Goal: Task Accomplishment & Management: Manage account settings

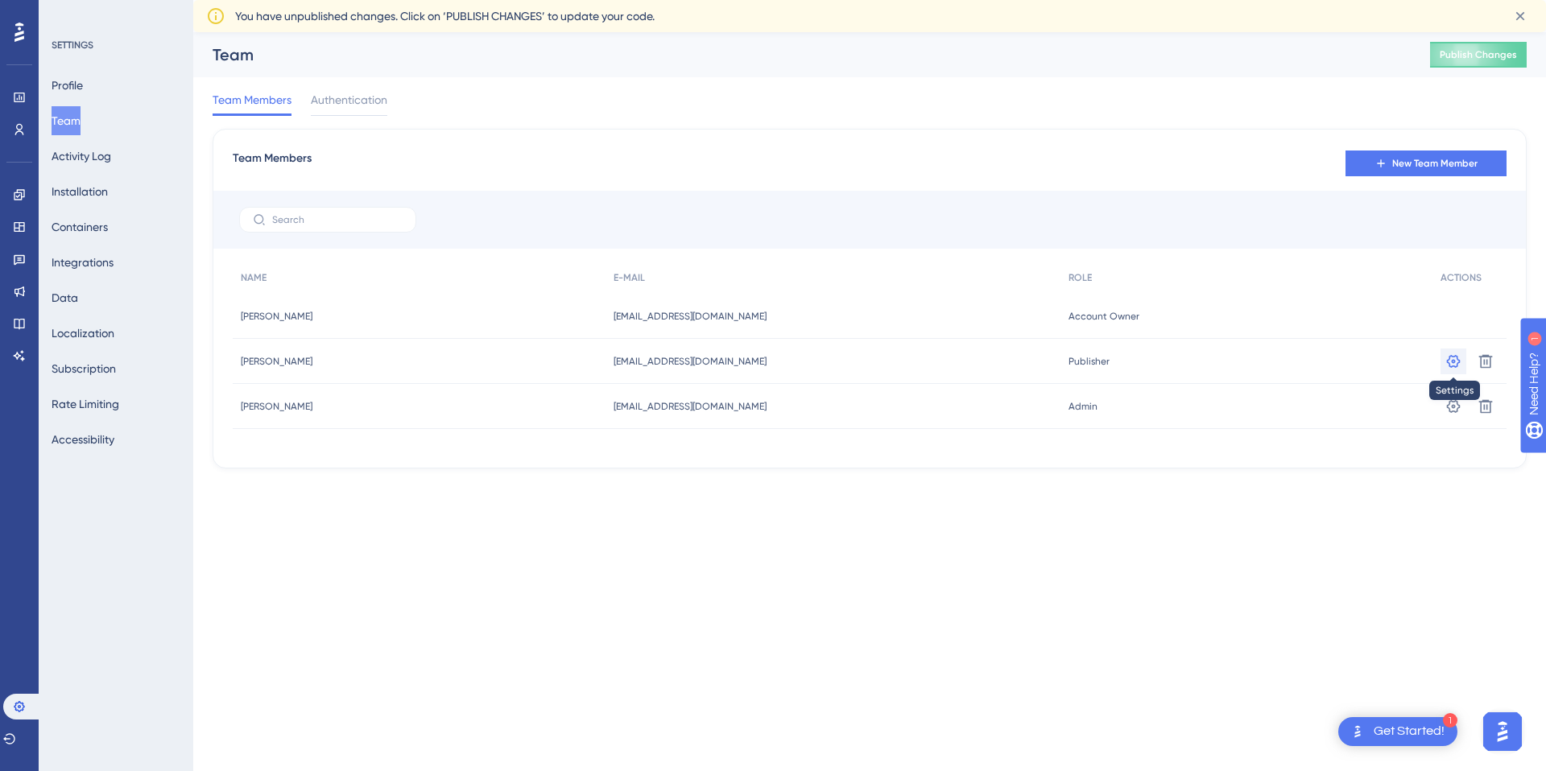
click at [1451, 353] on icon at bounding box center [1453, 361] width 16 height 16
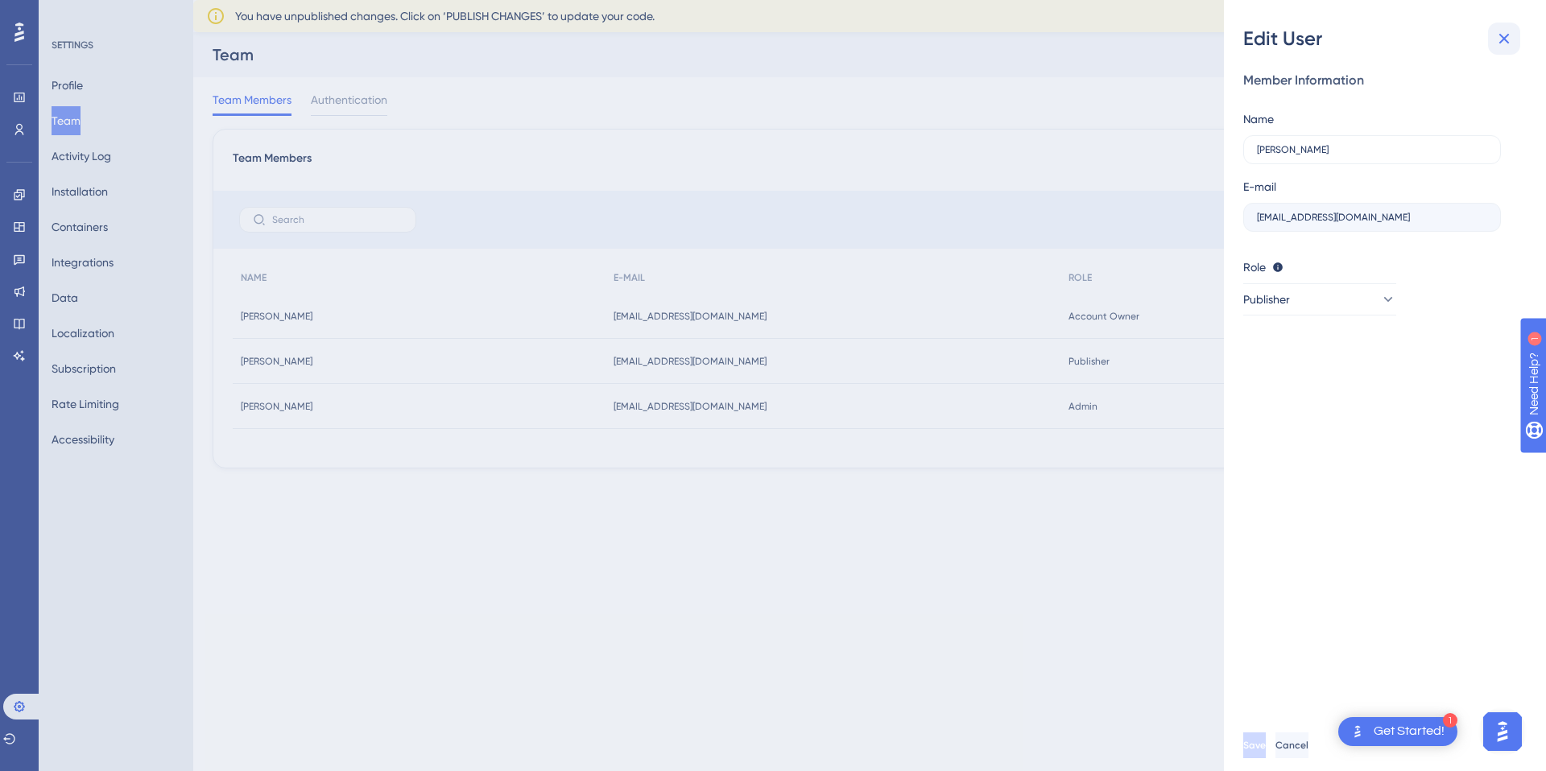
click at [1504, 36] on icon at bounding box center [1503, 38] width 19 height 19
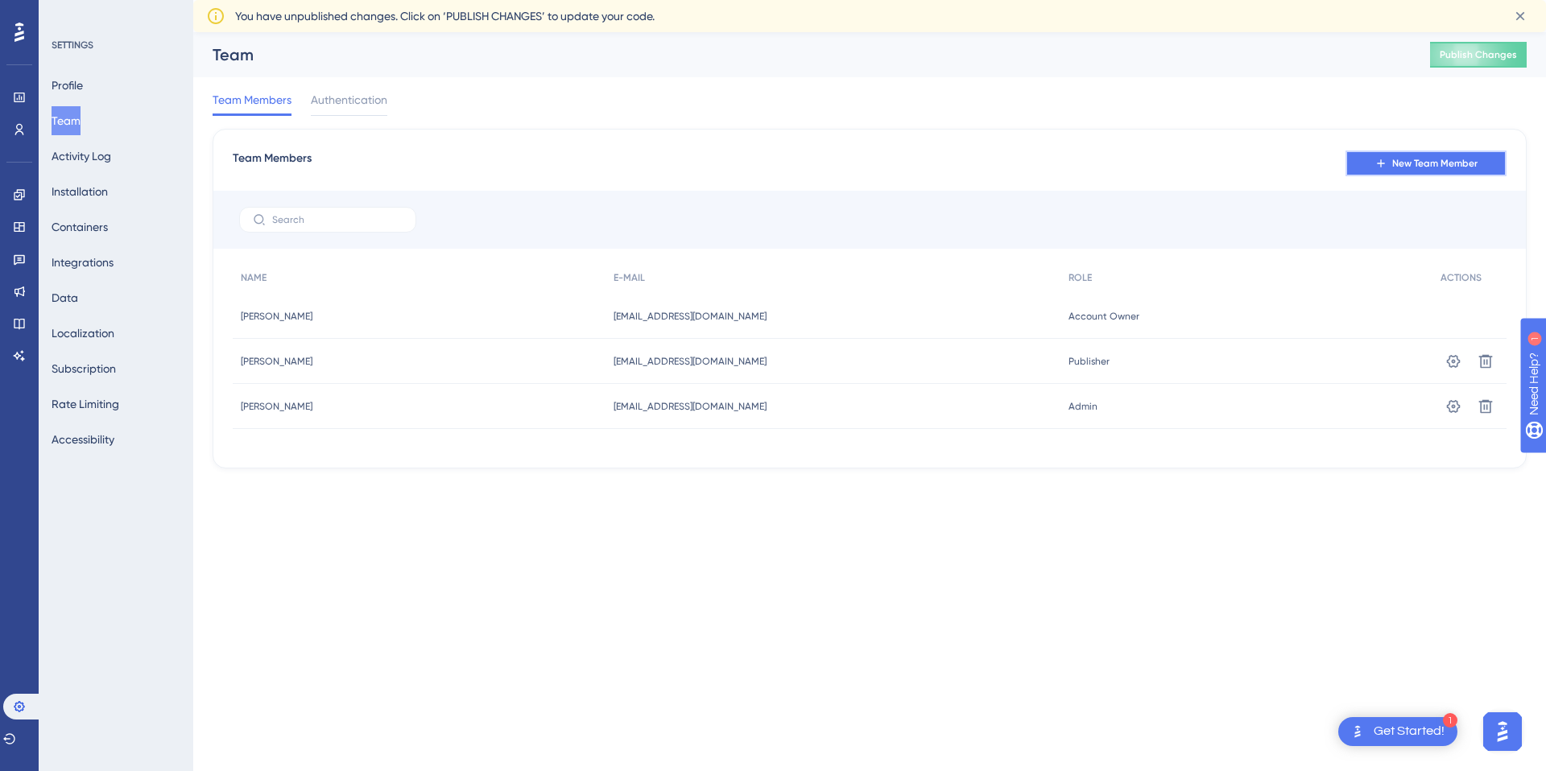
click at [1445, 164] on span "New Team Member" at bounding box center [1434, 163] width 85 height 13
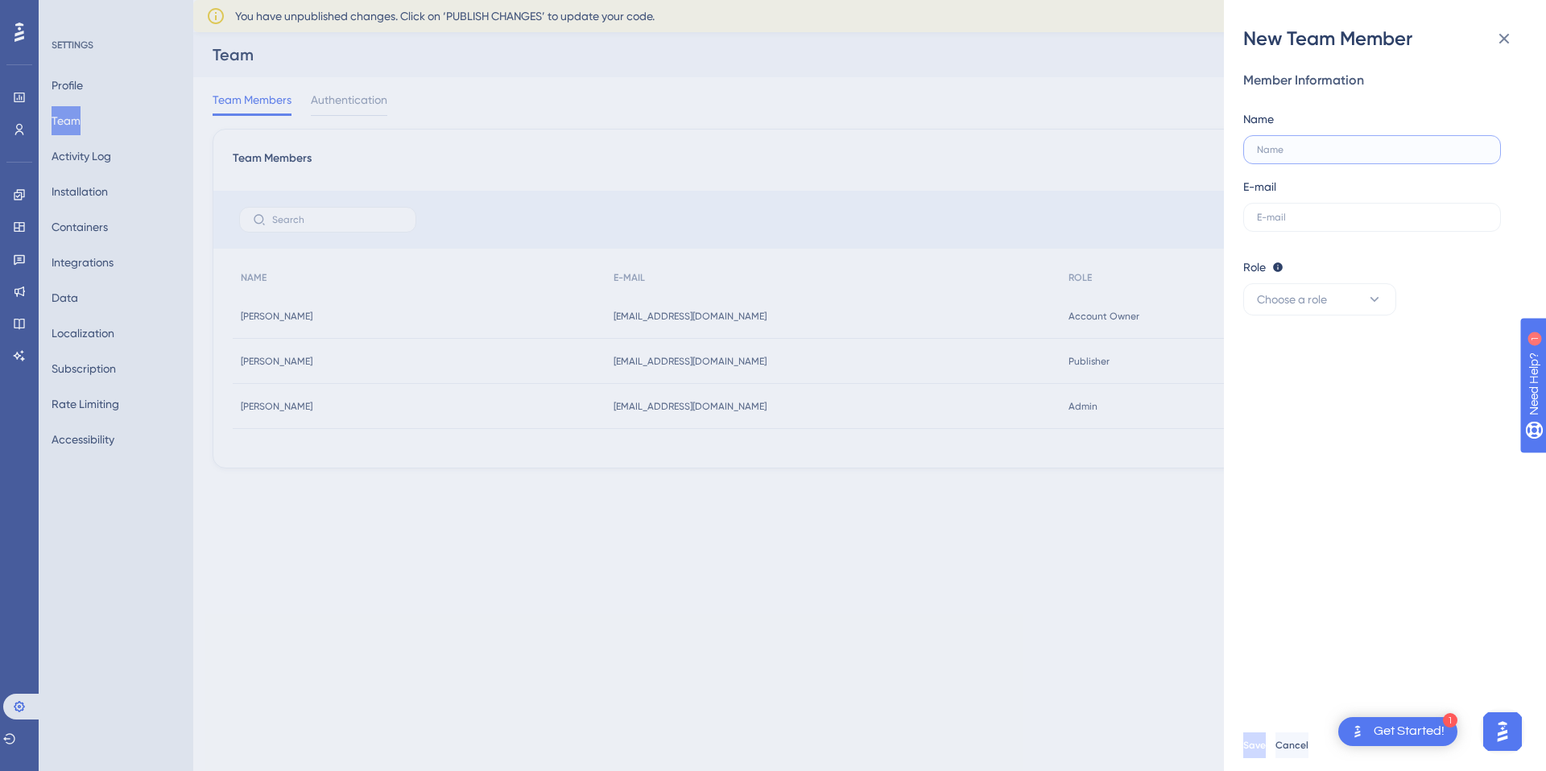
click at [1286, 153] on input "text" at bounding box center [1372, 149] width 230 height 11
type input "[PERSON_NAME]"
click at [1286, 208] on label at bounding box center [1372, 217] width 258 height 29
click at [1286, 212] on input "text" at bounding box center [1372, 217] width 230 height 11
type input "[EMAIL_ADDRESS][DOMAIN_NAME]"
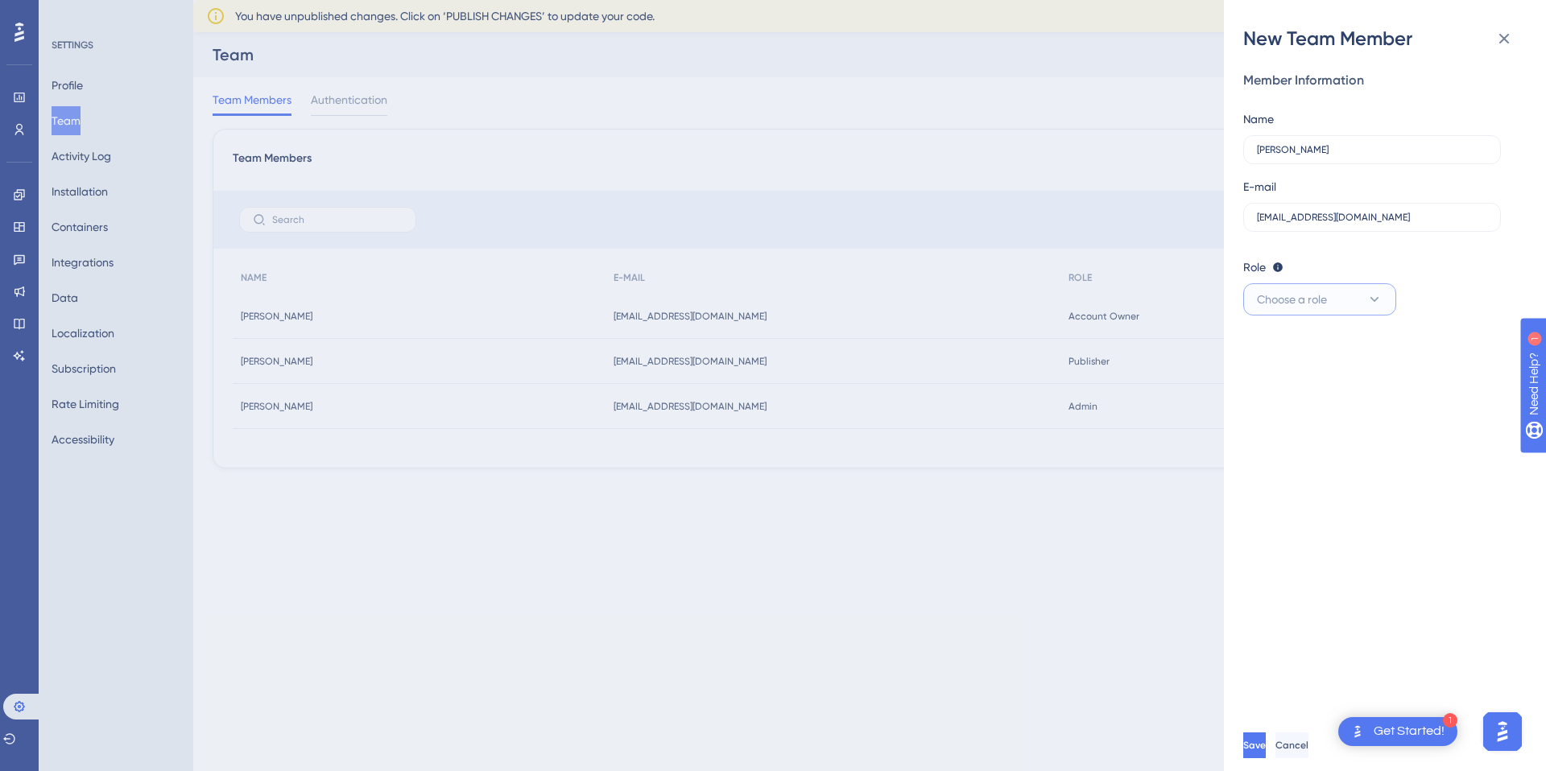
click at [1328, 289] on button "Choose a role" at bounding box center [1319, 299] width 153 height 32
click at [1322, 353] on div "Admin Admin" at bounding box center [1319, 348] width 106 height 32
click at [1267, 751] on span "Save" at bounding box center [1256, 745] width 23 height 13
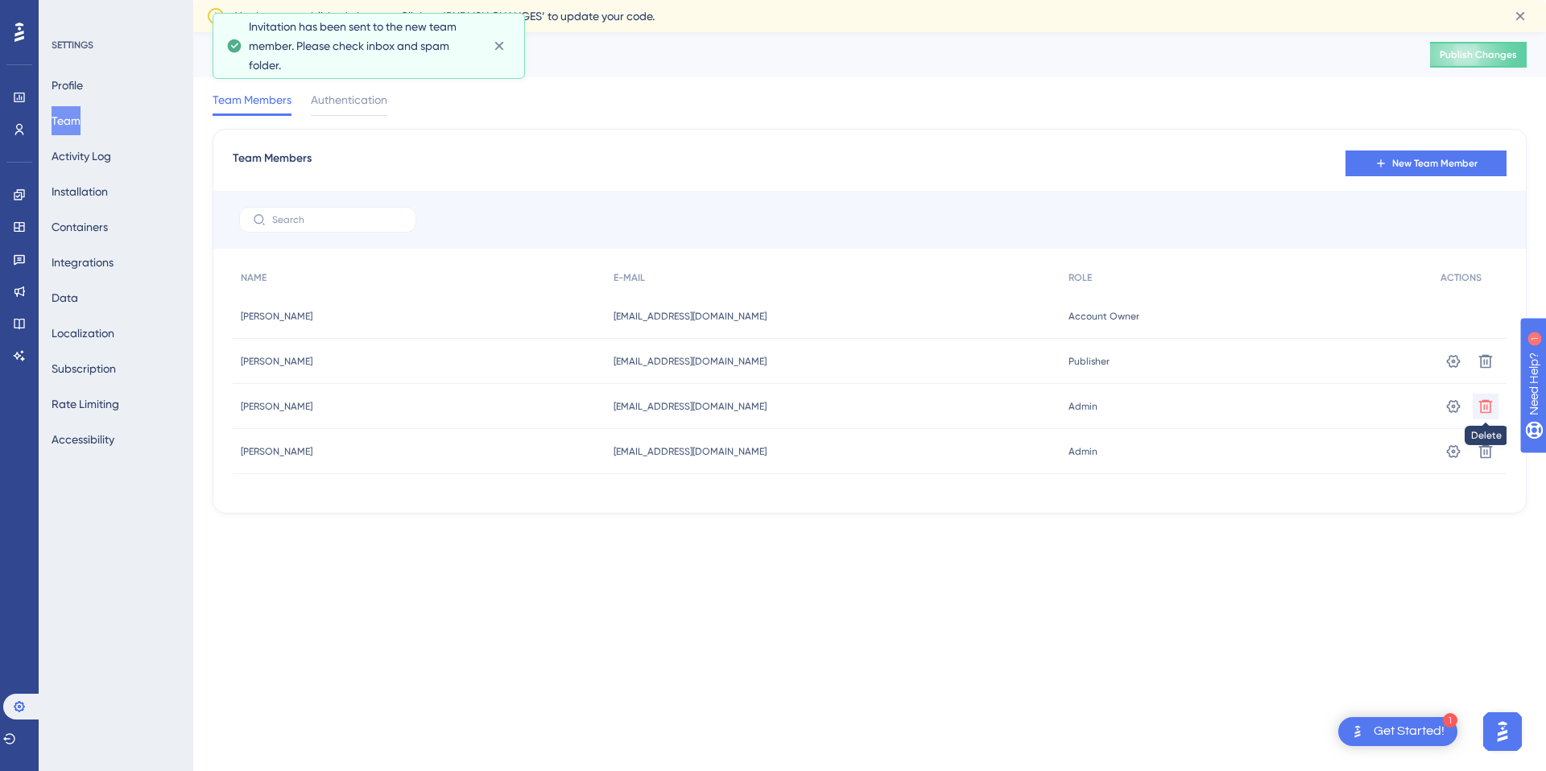
click at [1486, 404] on icon at bounding box center [1486, 406] width 14 height 14
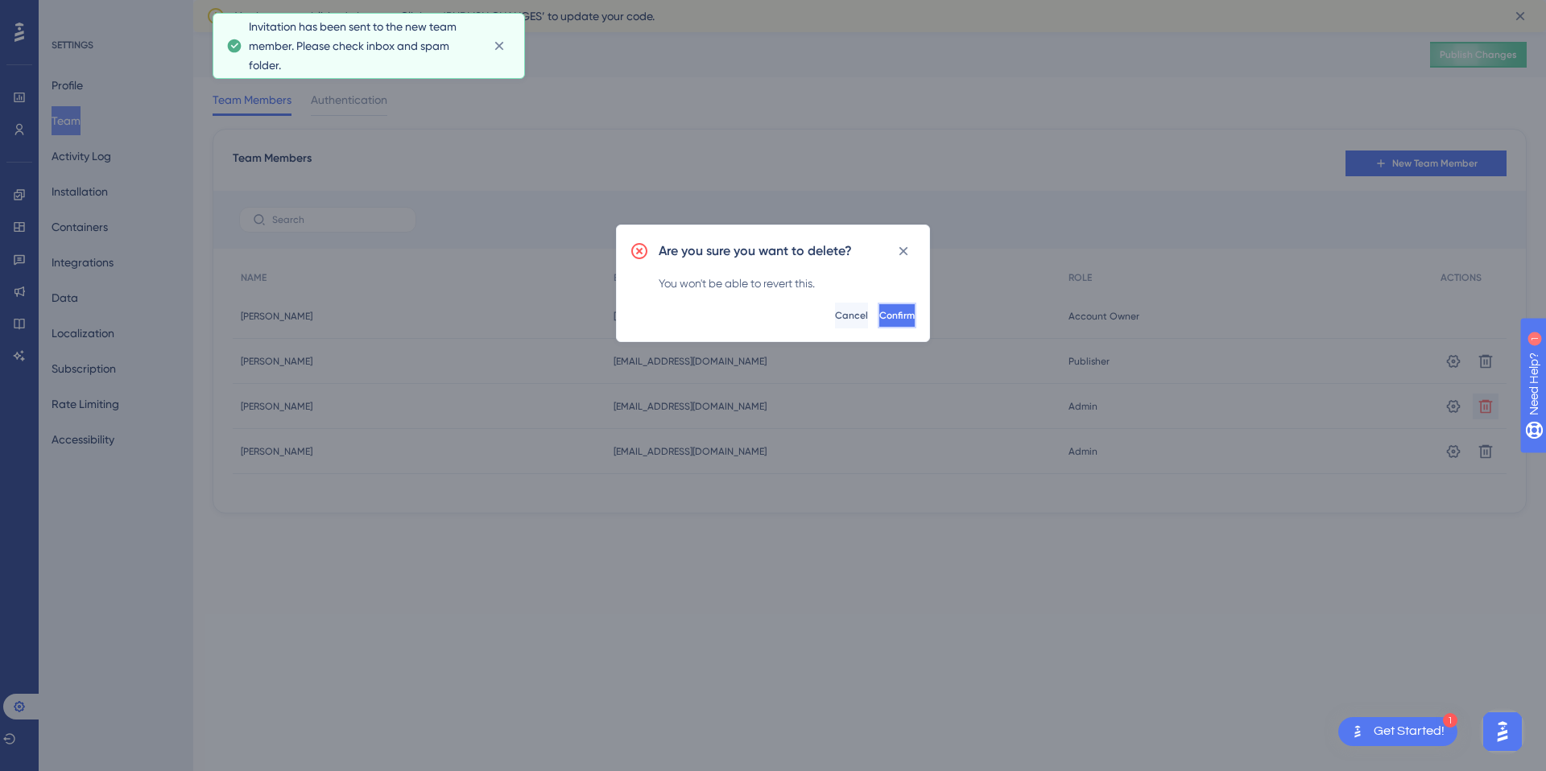
click at [894, 317] on button "Confirm" at bounding box center [896, 316] width 39 height 26
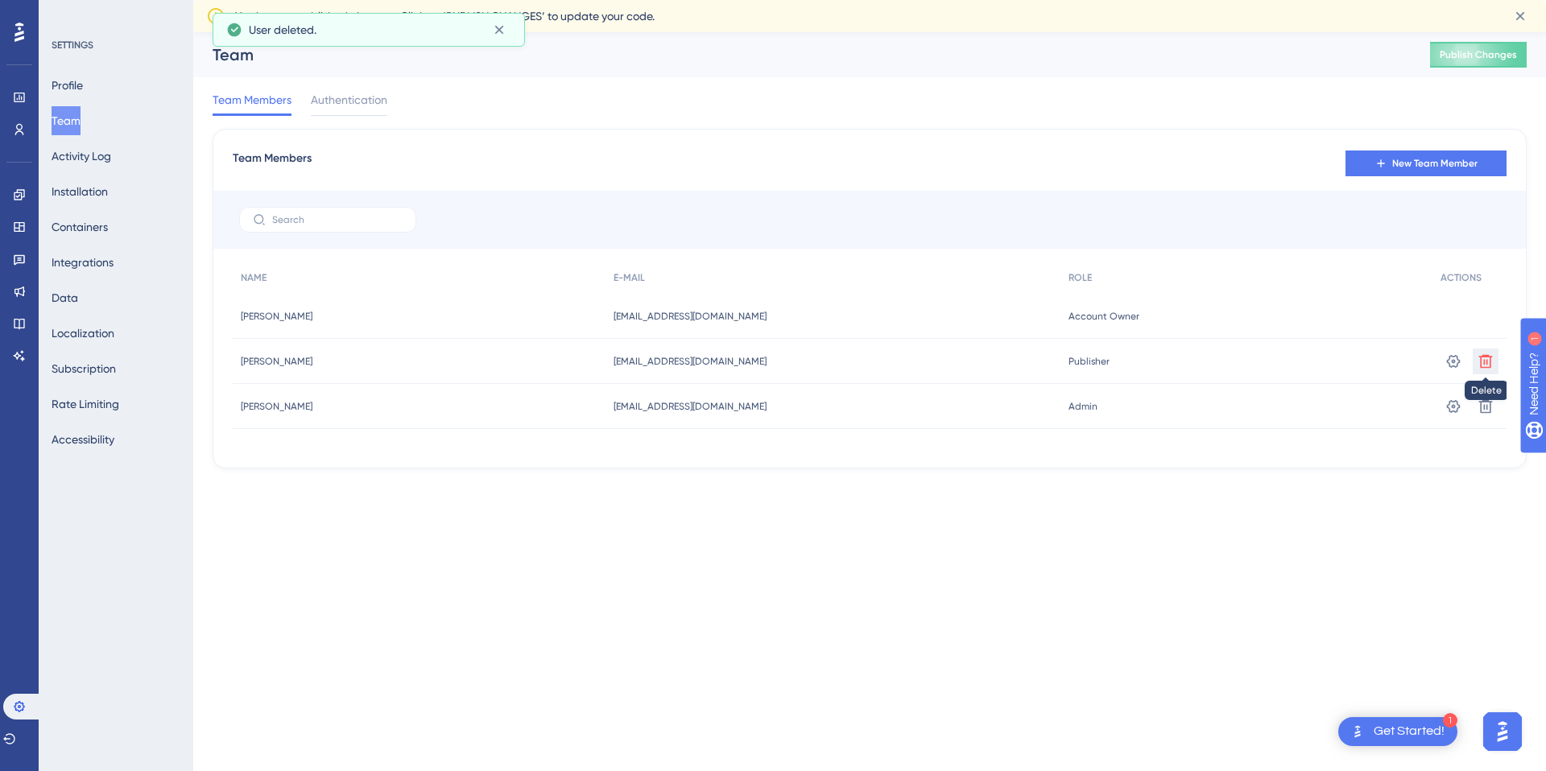
click at [1477, 359] on icon at bounding box center [1485, 361] width 16 height 16
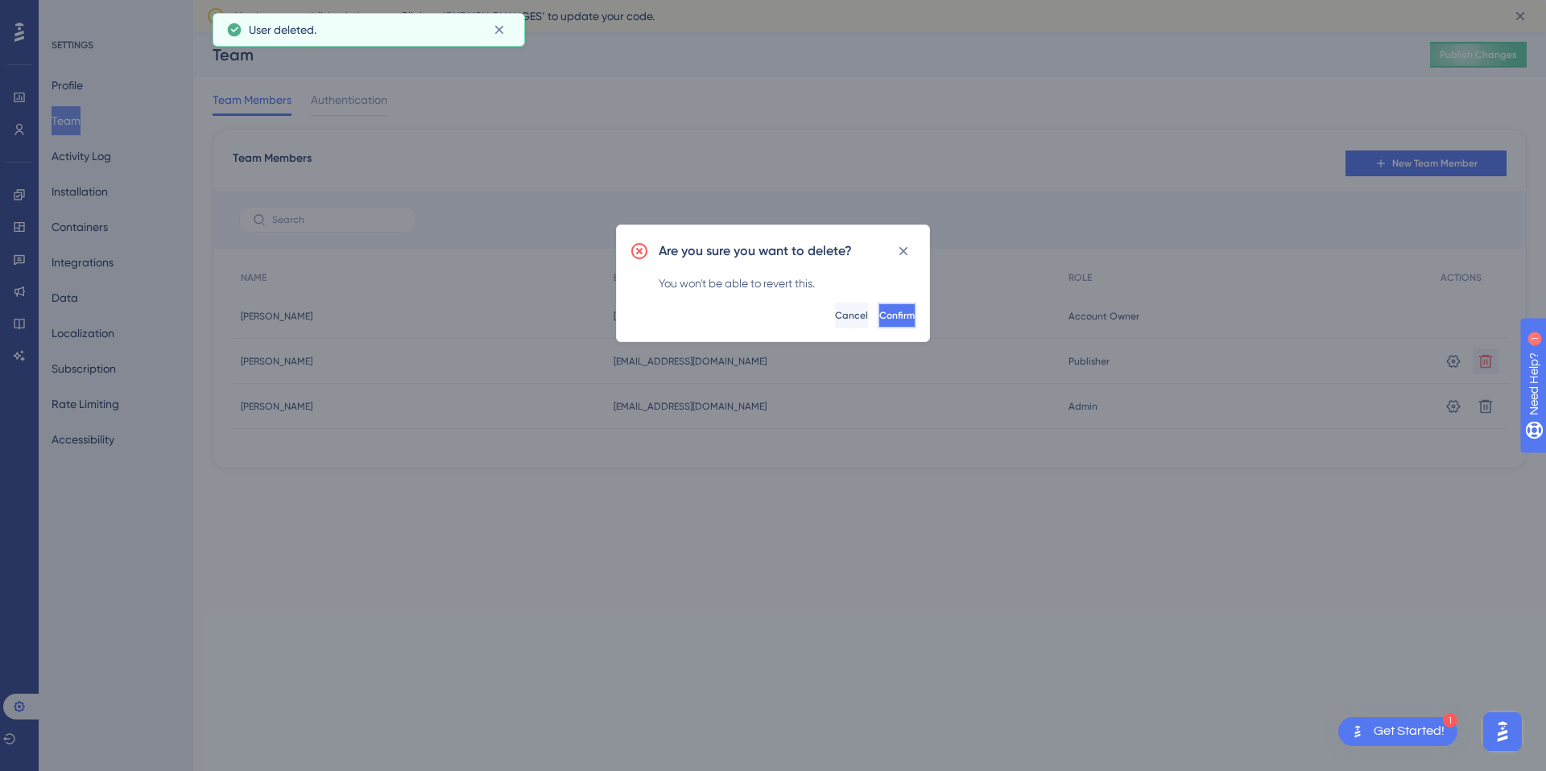
click at [877, 308] on button "Confirm" at bounding box center [896, 316] width 39 height 26
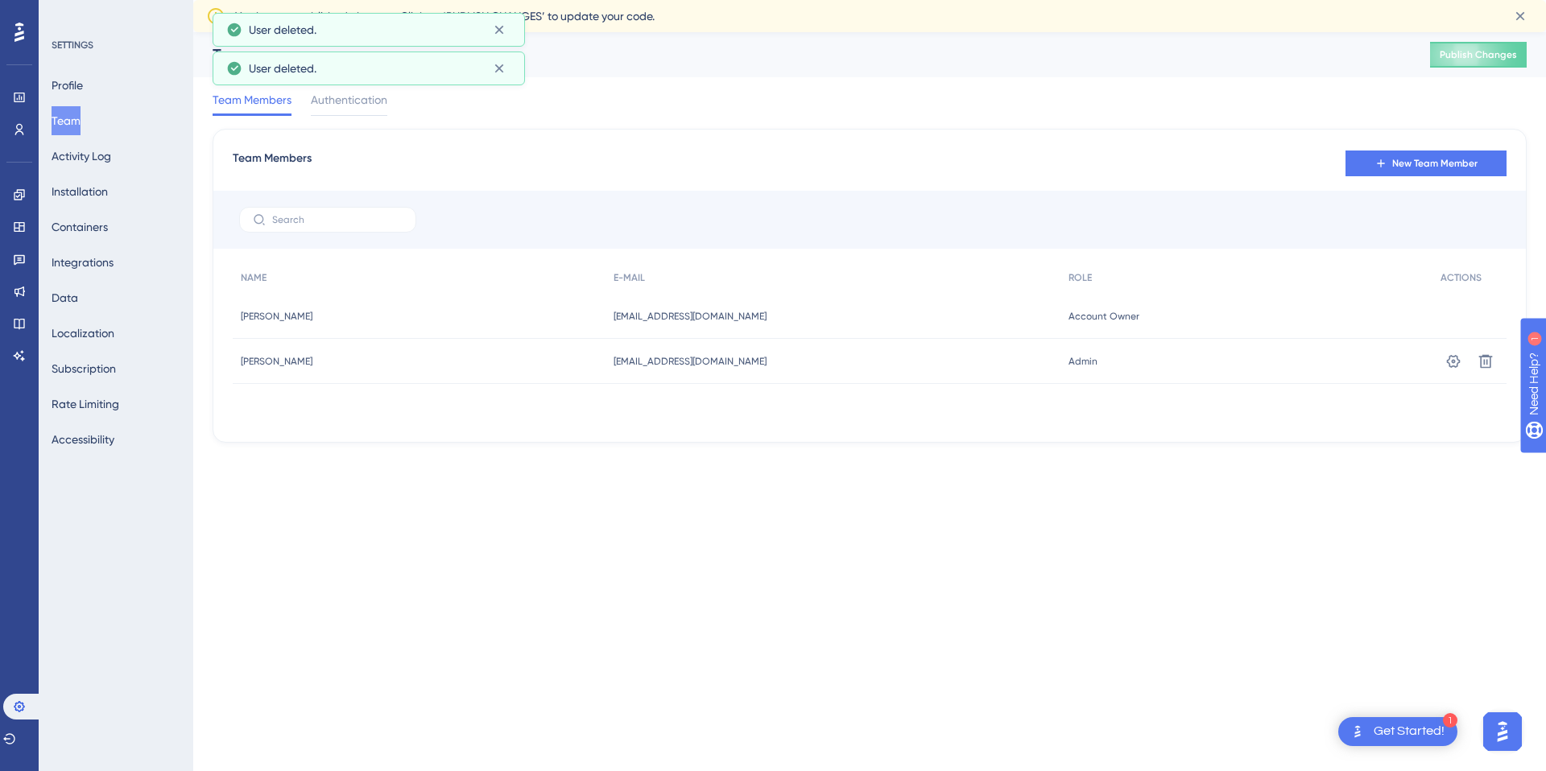
click at [1448, 160] on span "New Team Member" at bounding box center [1434, 163] width 85 height 13
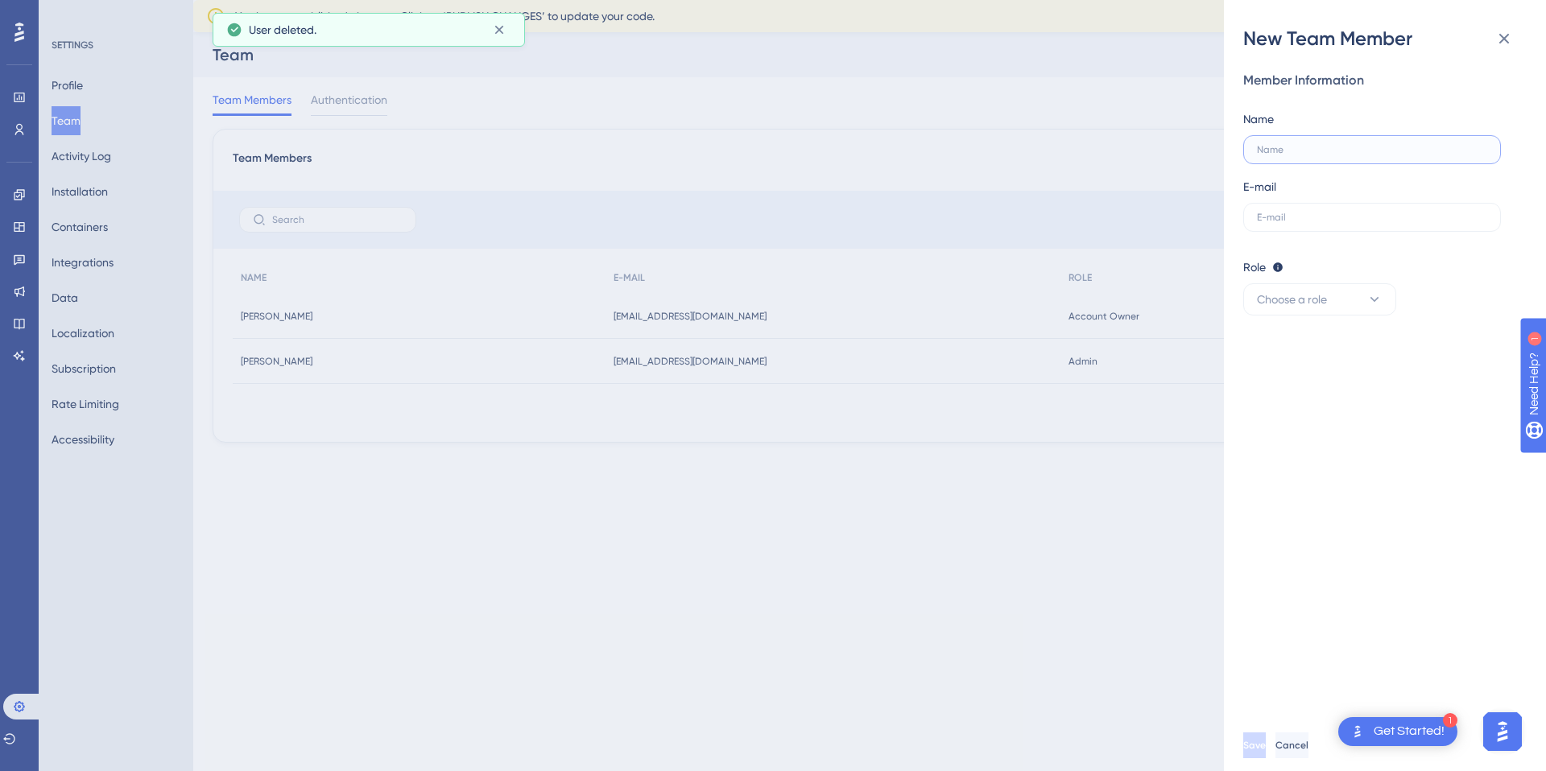
click at [1357, 145] on input "text" at bounding box center [1372, 149] width 230 height 11
type input "[PERSON_NAME]"
click at [1333, 209] on label at bounding box center [1372, 217] width 258 height 29
click at [1333, 212] on input "text" at bounding box center [1372, 217] width 230 height 11
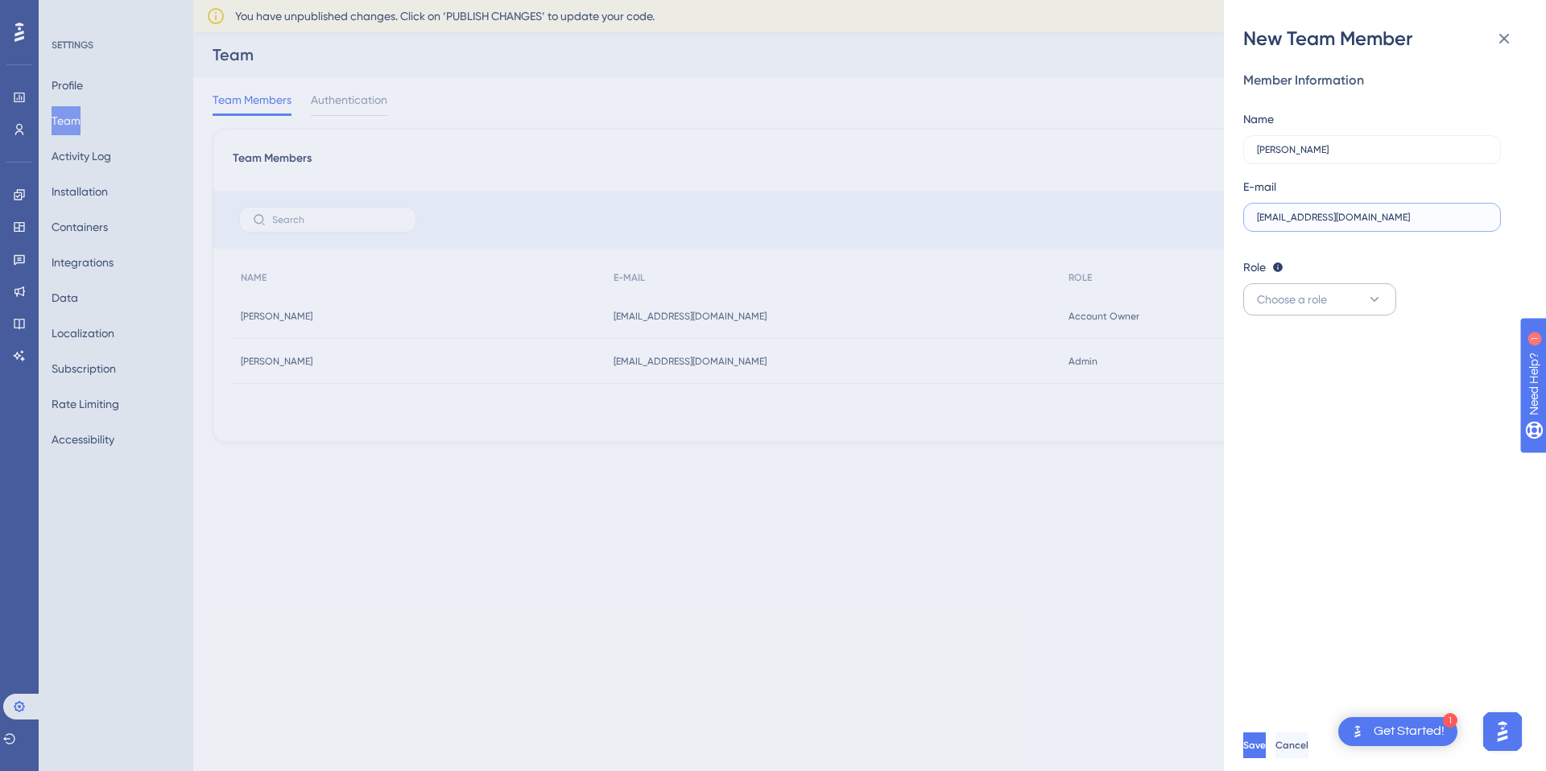
type input "[EMAIL_ADDRESS][DOMAIN_NAME]"
click at [1366, 295] on icon at bounding box center [1374, 299] width 16 height 16
click at [1328, 337] on div "Admin Admin" at bounding box center [1319, 348] width 106 height 32
click at [1269, 734] on button "Save" at bounding box center [1256, 746] width 26 height 26
click at [1267, 745] on span "Save" at bounding box center [1256, 745] width 23 height 13
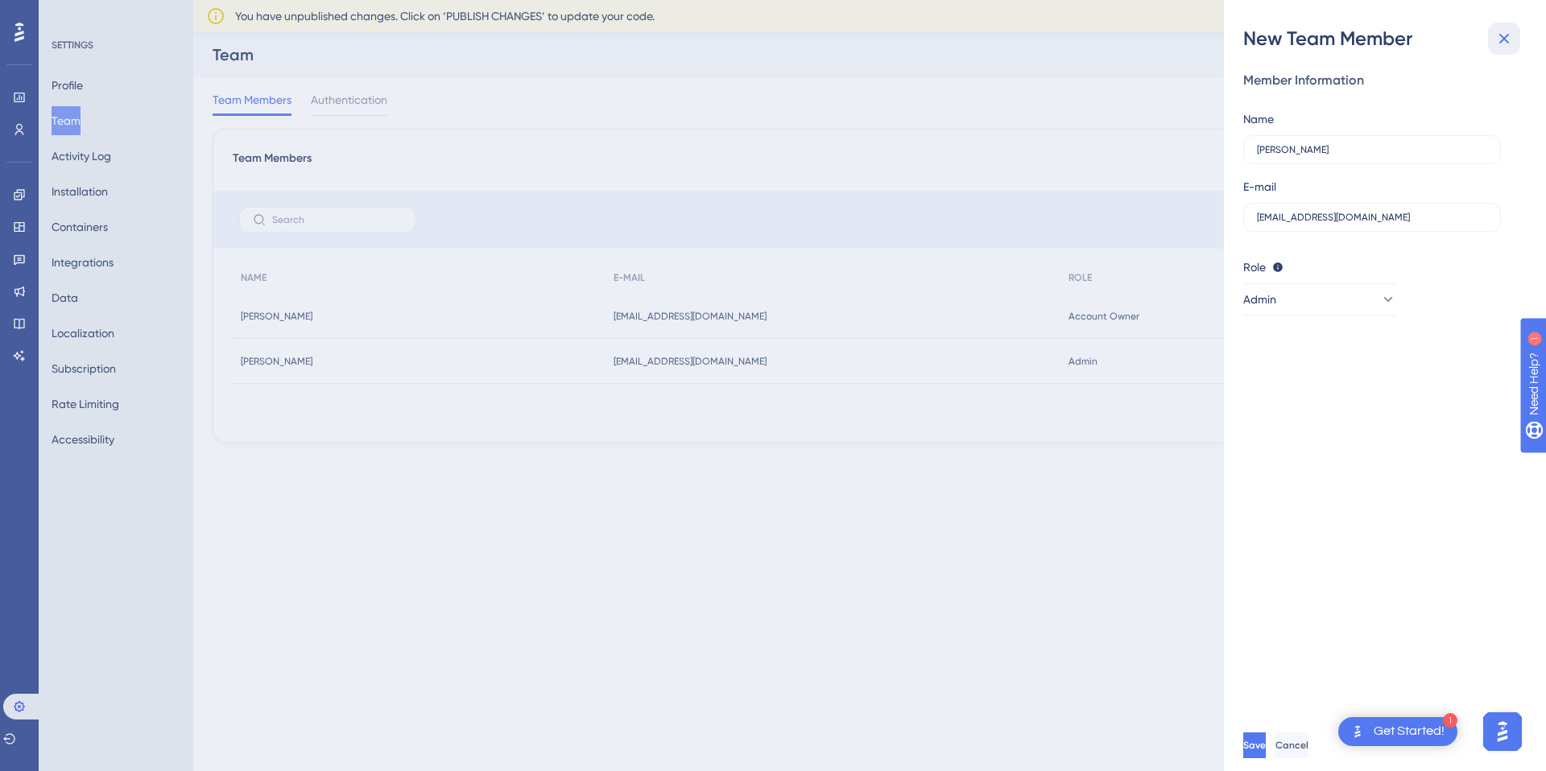
click at [1506, 37] on icon at bounding box center [1503, 38] width 19 height 19
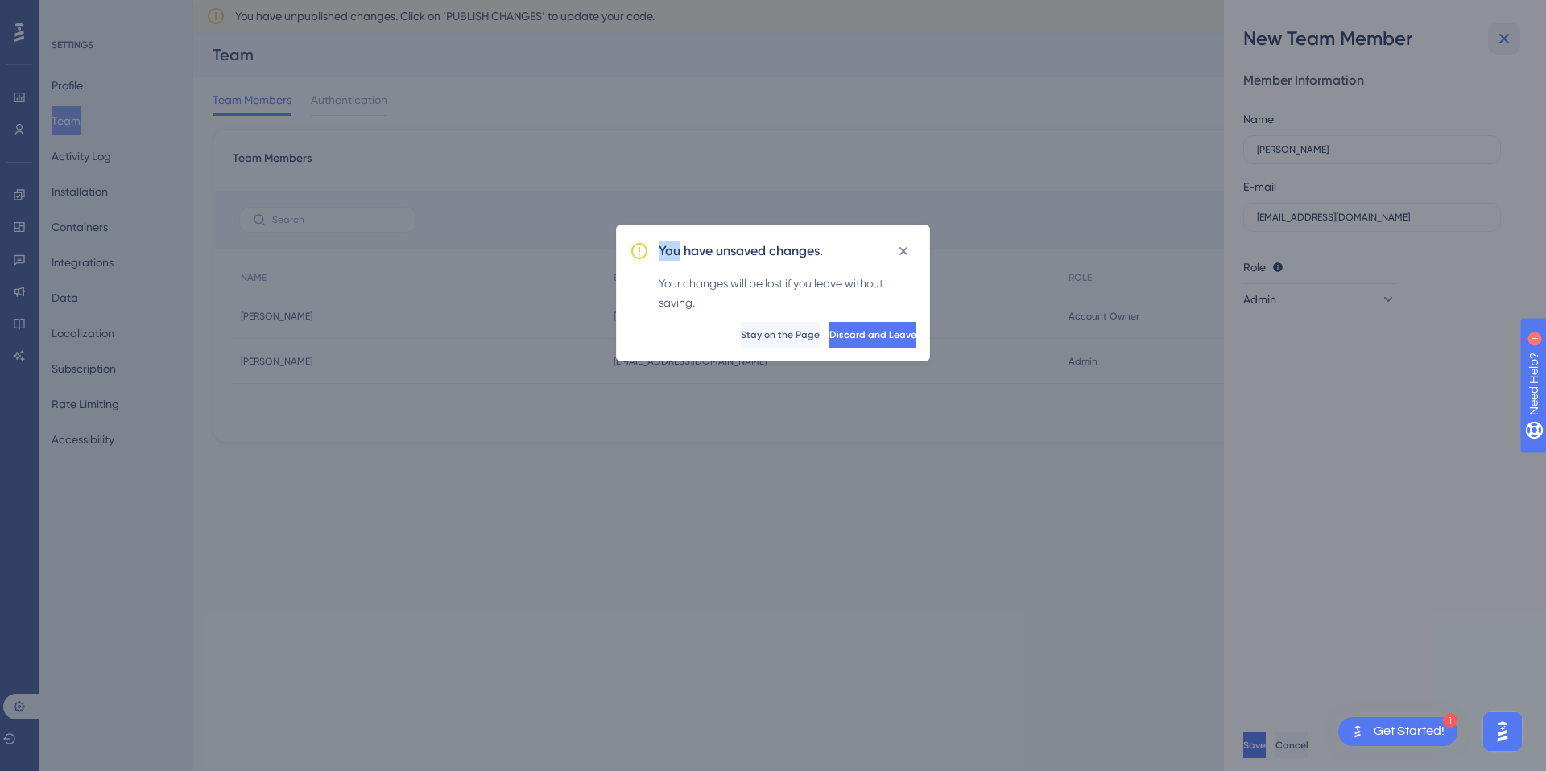
click at [1506, 37] on div "You have unsaved changes. Your changes will be lost if you leave without saving…" at bounding box center [773, 385] width 1546 height 771
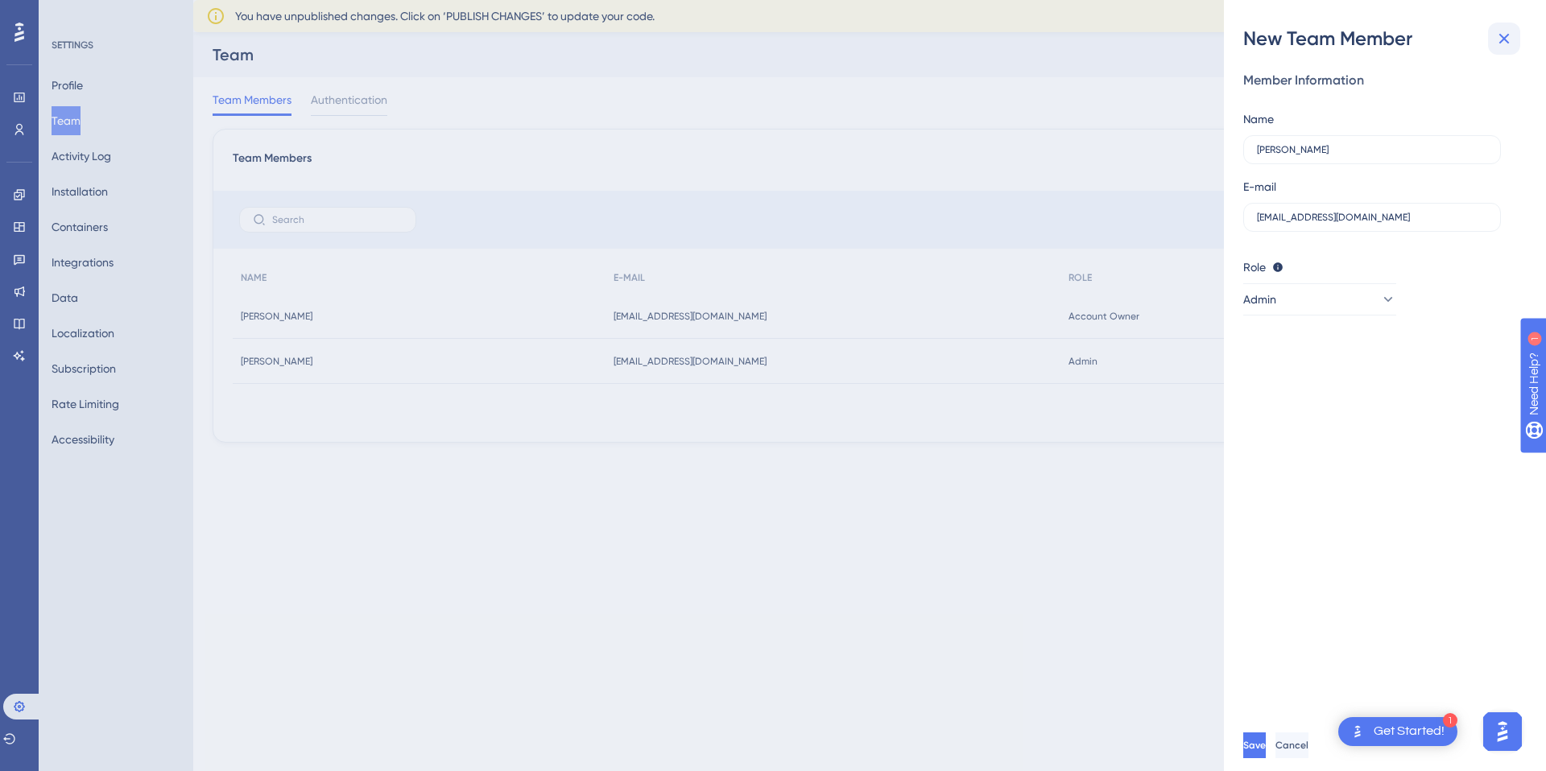
click at [1509, 38] on icon at bounding box center [1503, 38] width 19 height 19
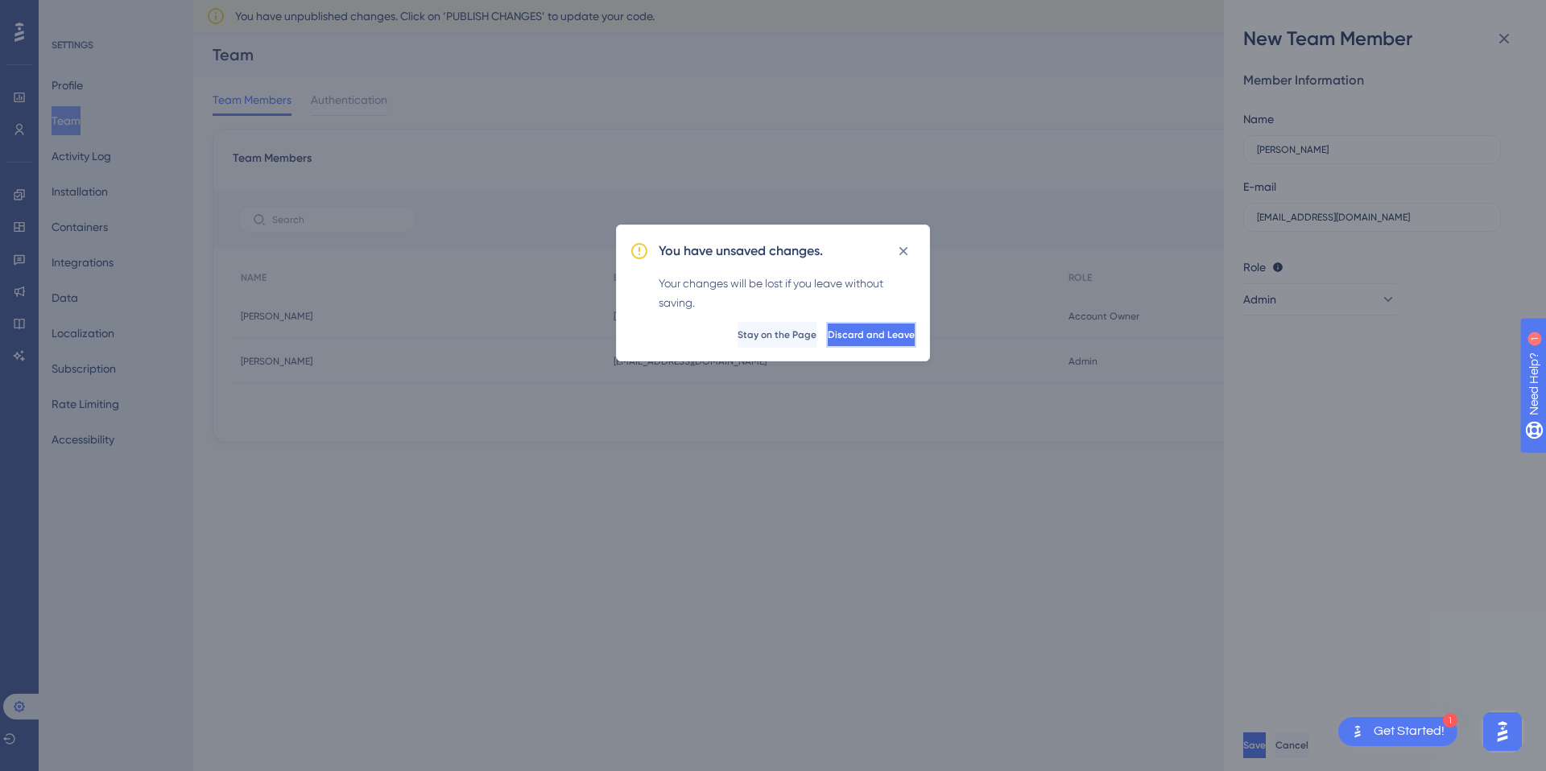
click at [855, 337] on span "Discard and Leave" at bounding box center [871, 334] width 87 height 13
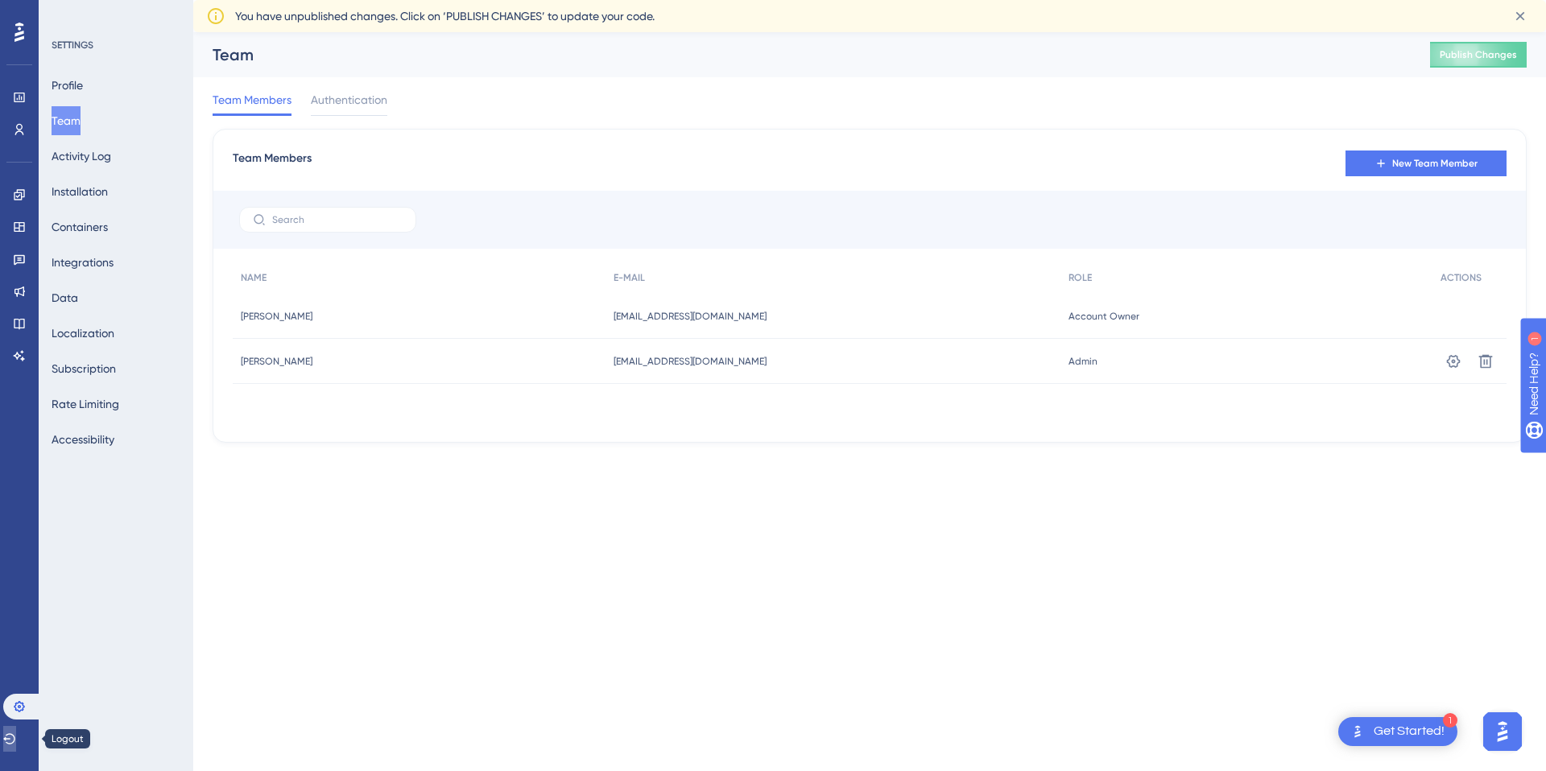
click at [16, 738] on icon at bounding box center [9, 739] width 13 height 13
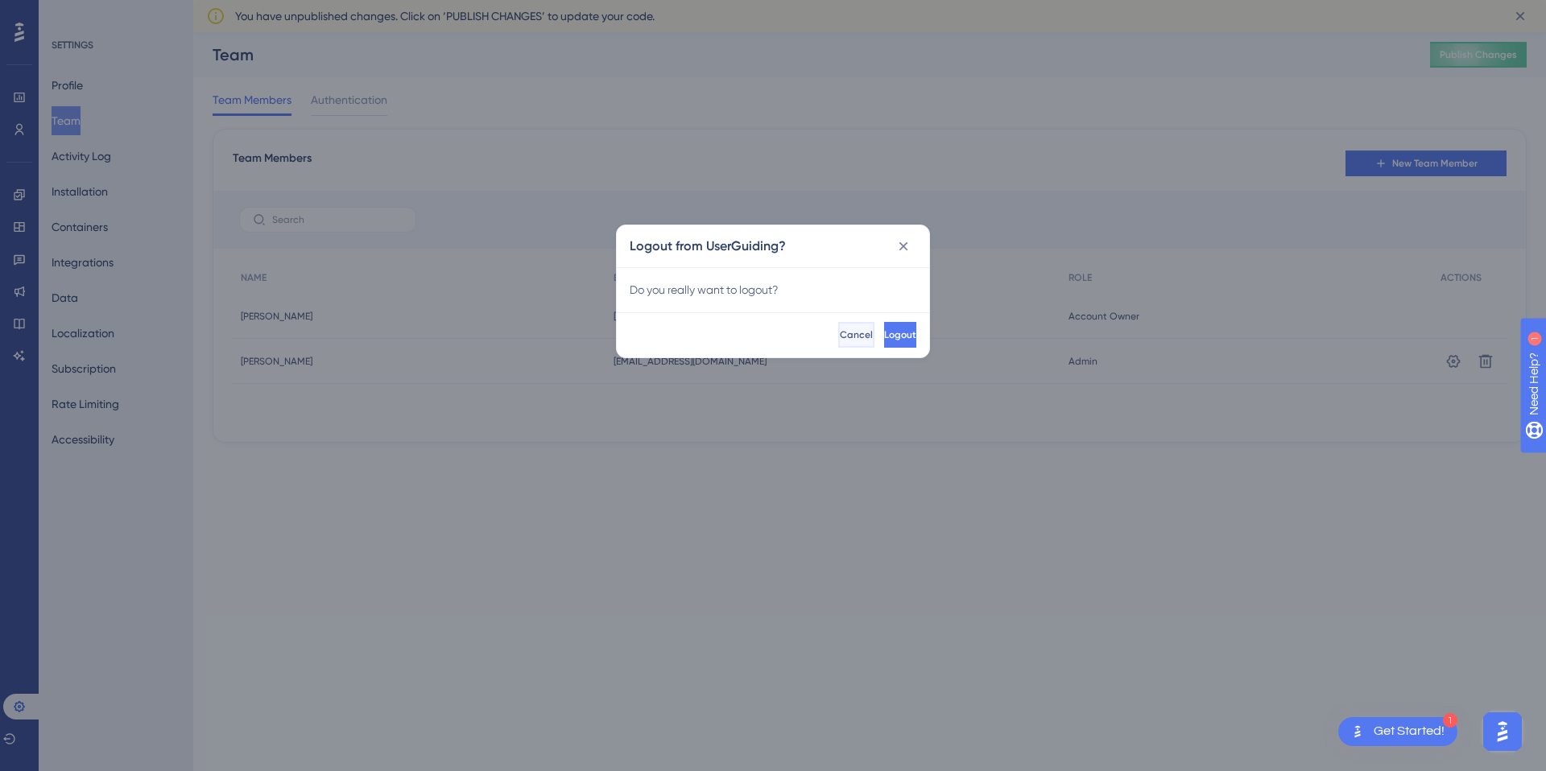
click at [840, 332] on span "Cancel" at bounding box center [856, 334] width 33 height 13
